Goal: Find specific fact: Find specific fact

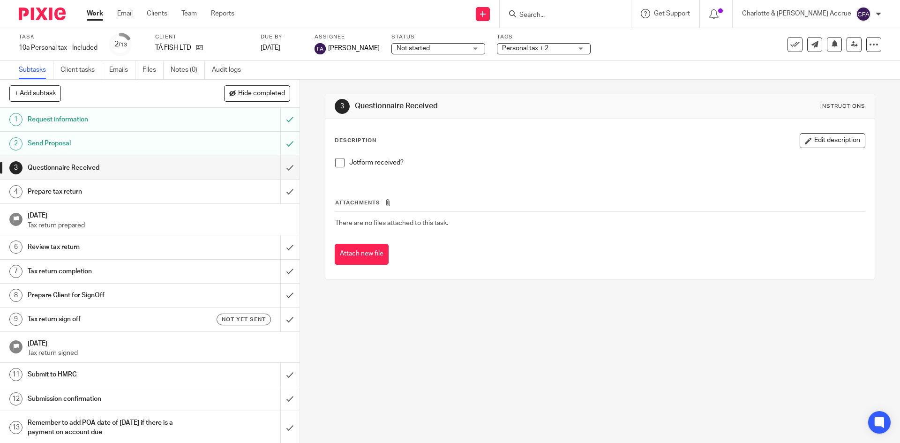
scroll to position [2, 0]
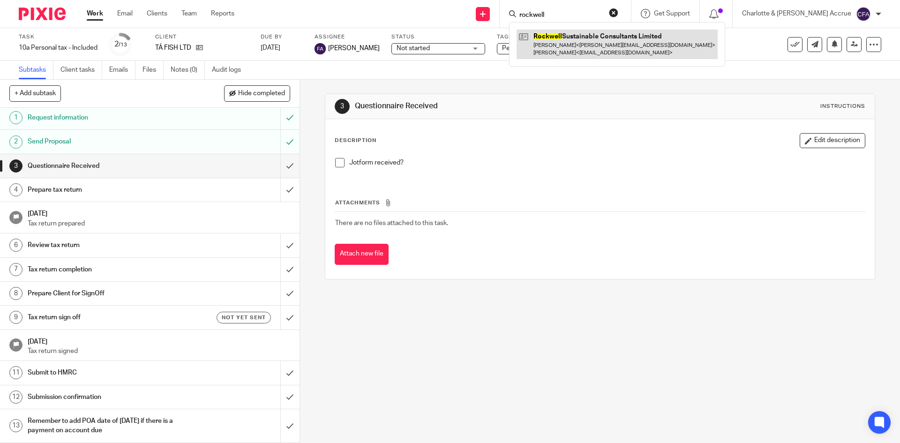
type input "rockwell"
click at [606, 44] on link at bounding box center [616, 44] width 201 height 29
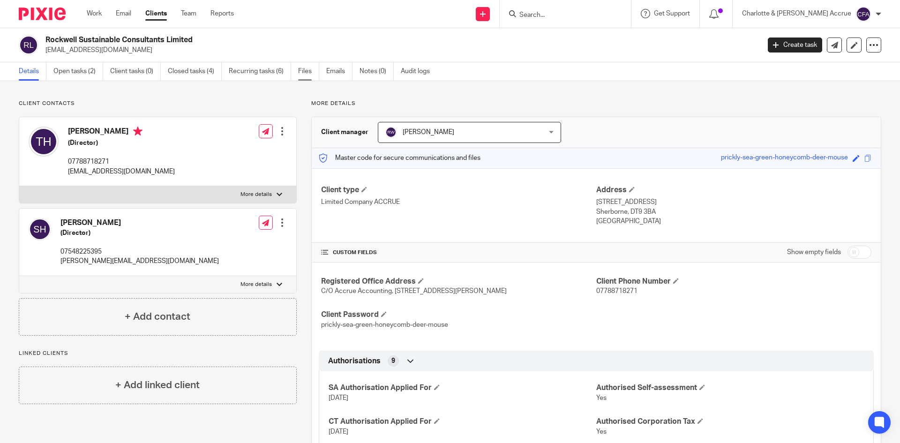
click at [313, 71] on link "Files" at bounding box center [308, 71] width 21 height 18
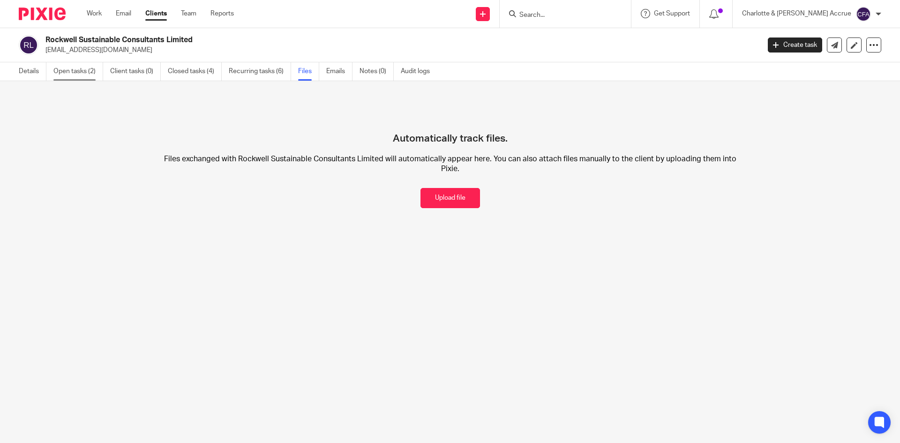
click at [67, 75] on link "Open tasks (2)" at bounding box center [78, 71] width 50 height 18
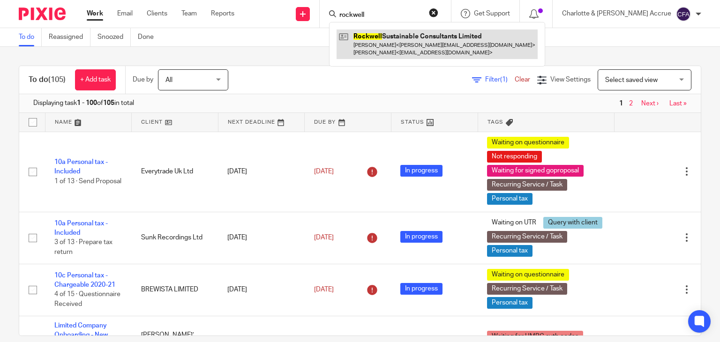
type input "rockwell"
click at [436, 34] on link at bounding box center [437, 44] width 201 height 29
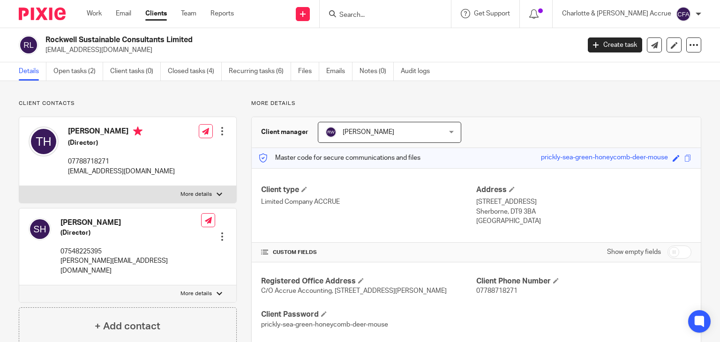
click at [141, 41] on h2 "Rockwell Sustainable Consultants Limited" at bounding box center [256, 40] width 423 height 10
copy div "Rockwell Sustainable Consultants Limited"
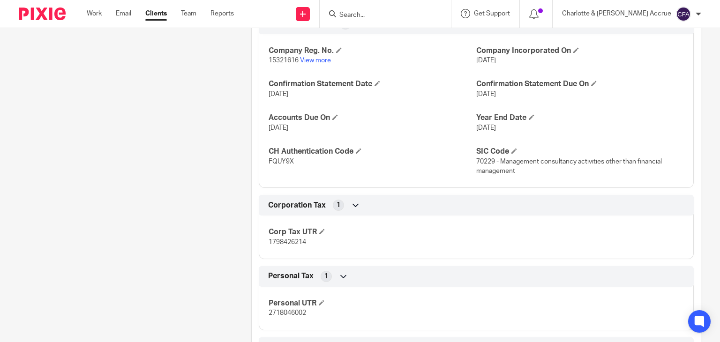
scroll to position [844, 0]
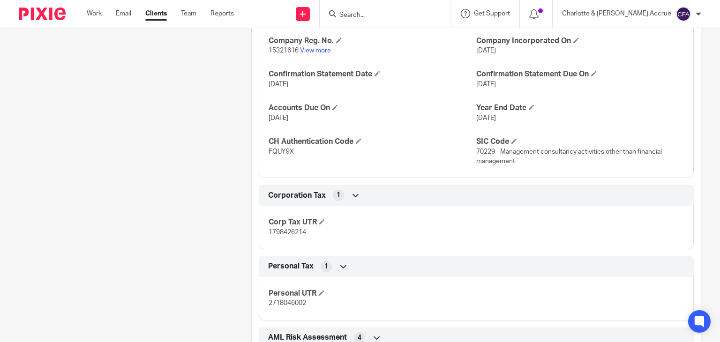
click at [289, 236] on span "1798426214" at bounding box center [287, 232] width 37 height 7
copy span "1798426214"
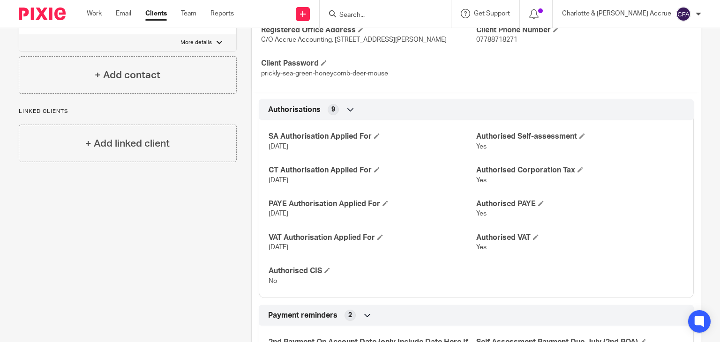
scroll to position [141, 0]
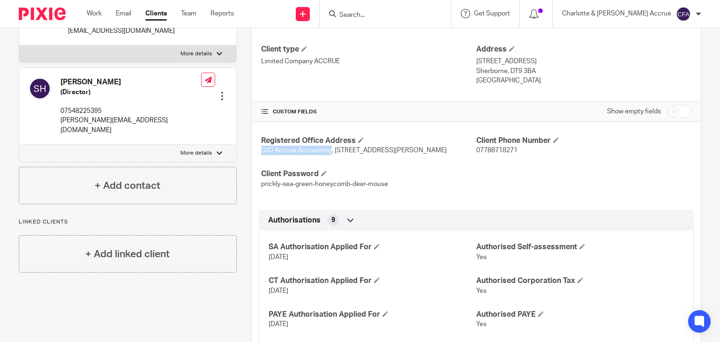
drag, startPoint x: 259, startPoint y: 153, endPoint x: 328, endPoint y: 150, distance: 69.0
click at [328, 150] on p "C/O Accrue Accounting, [STREET_ADDRESS][PERSON_NAME]" at bounding box center [368, 150] width 215 height 9
copy span "C/O Accrue Accounting"
drag, startPoint x: 332, startPoint y: 150, endPoint x: 419, endPoint y: 152, distance: 87.2
click at [419, 152] on span "C/O Accrue Accounting, [STREET_ADDRESS][PERSON_NAME]" at bounding box center [354, 150] width 186 height 7
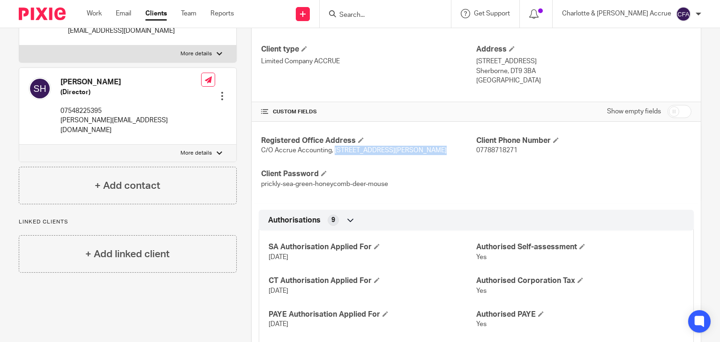
copy span "[GEOGRAPHIC_DATA]"
drag, startPoint x: 423, startPoint y: 151, endPoint x: 468, endPoint y: 150, distance: 45.0
click at [447, 150] on span "C/O Accrue Accounting, [STREET_ADDRESS][PERSON_NAME]" at bounding box center [354, 150] width 186 height 7
copy span "Holyrood Close"
click at [268, 154] on span "C/O Accrue Accounting, [STREET_ADDRESS][PERSON_NAME]" at bounding box center [354, 150] width 186 height 7
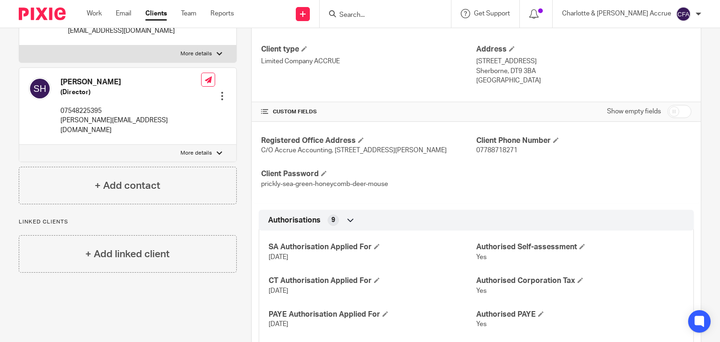
click at [268, 154] on span "C/O Accrue Accounting, [STREET_ADDRESS][PERSON_NAME]" at bounding box center [354, 150] width 186 height 7
copy span "[PERSON_NAME]"
click at [287, 154] on span "C/O Accrue Accounting, [STREET_ADDRESS][PERSON_NAME]" at bounding box center [354, 150] width 186 height 7
copy span "[GEOGRAPHIC_DATA]"
